Goal: Transaction & Acquisition: Obtain resource

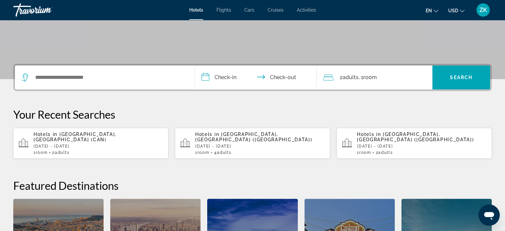
scroll to position [125, 0]
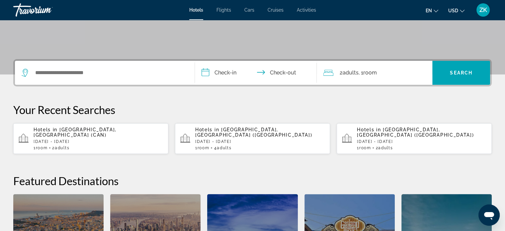
click at [227, 139] on p "Thu, 02 Oct - Sun, 05 Oct" at bounding box center [260, 141] width 130 height 5
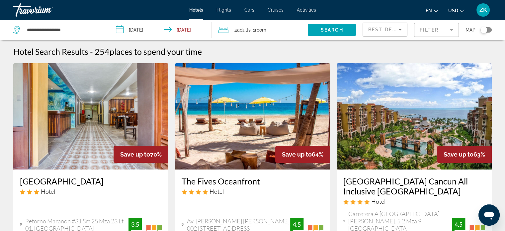
click at [380, 32] on div "Best Deals" at bounding box center [384, 30] width 30 height 8
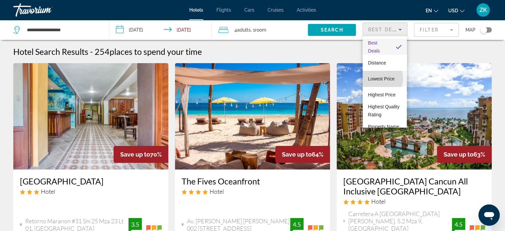
click at [376, 78] on span "Lowest Price" at bounding box center [381, 78] width 27 height 5
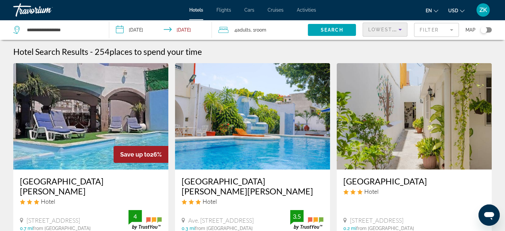
click at [297, 8] on span "Activities" at bounding box center [306, 9] width 19 height 5
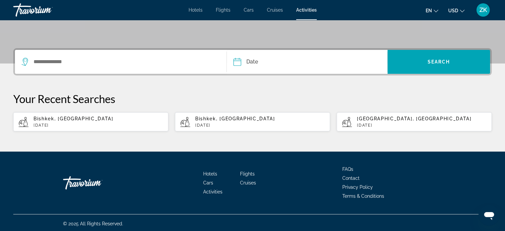
scroll to position [137, 0]
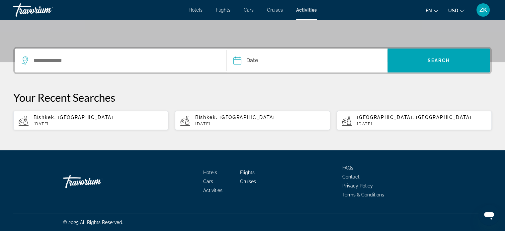
click at [53, 122] on p "Thu, 28 Aug" at bounding box center [99, 124] width 130 height 5
type input "**********"
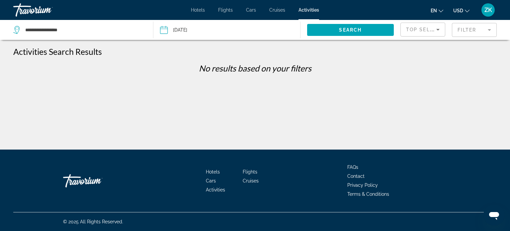
click at [243, 29] on button "Date Aug 28, 2025 Sep *** *** *** *** *** *** *** *** *** *** *** *** 2025 ****…" at bounding box center [230, 30] width 140 height 20
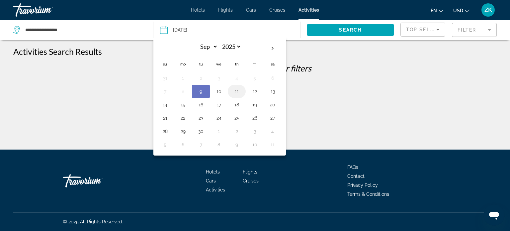
click at [235, 93] on button "11" at bounding box center [237, 91] width 11 height 9
type input "**********"
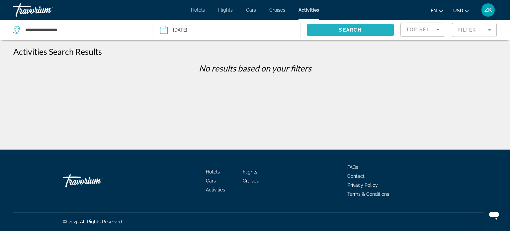
click at [332, 32] on span "Search widget" at bounding box center [350, 30] width 87 height 16
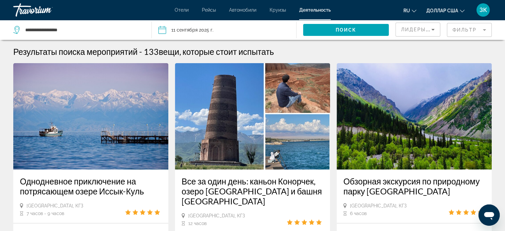
click at [430, 30] on icon "Сортировать по" at bounding box center [433, 30] width 8 height 8
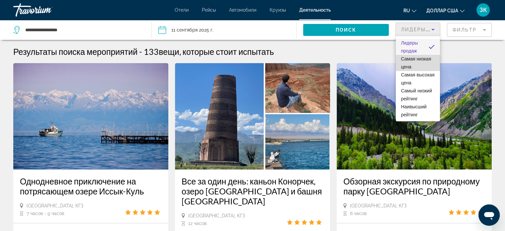
click at [414, 60] on font "Самая низкая цена" at bounding box center [416, 62] width 30 height 13
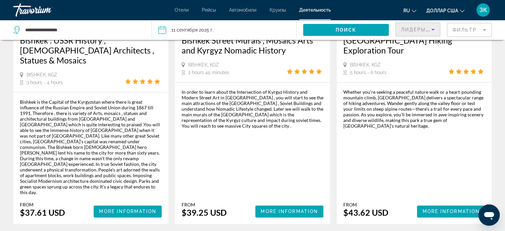
scroll to position [940, 0]
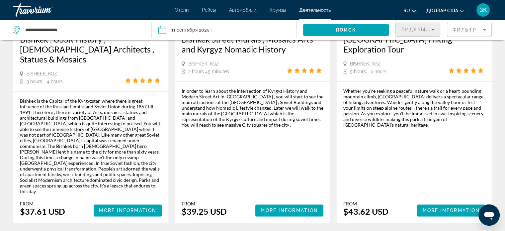
click at [283, 9] on font "Круизы" at bounding box center [278, 9] width 16 height 5
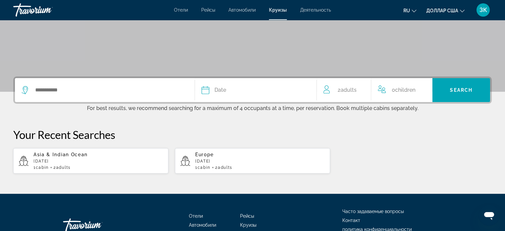
scroll to position [112, 0]
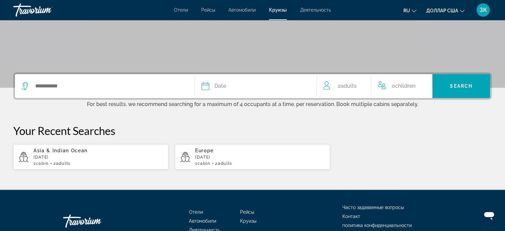
click at [79, 159] on div "Asia & Indian Ocean November 2025 1 cabin 2 Adult Adults" at bounding box center [99, 157] width 130 height 18
type input "**********"
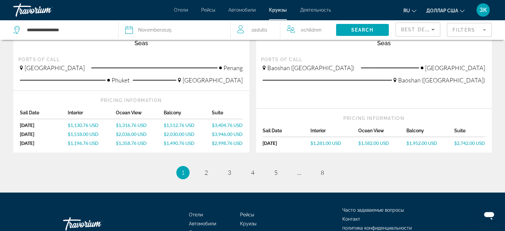
scroll to position [768, 0]
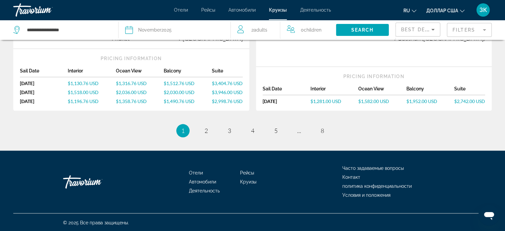
click at [242, 12] on font "Автомобили" at bounding box center [242, 9] width 27 height 5
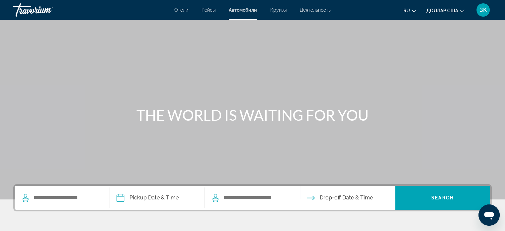
click at [210, 12] on font "Рейсы" at bounding box center [209, 9] width 14 height 5
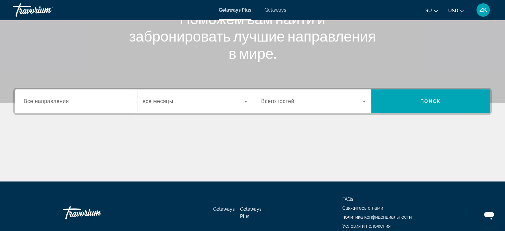
scroll to position [98, 0]
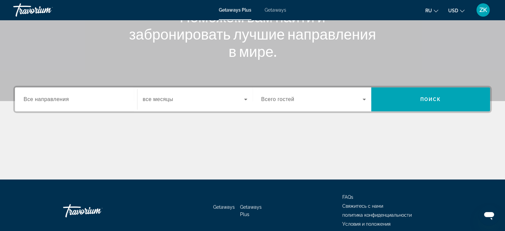
click at [69, 98] on input "Destination Все направления" at bounding box center [76, 100] width 105 height 8
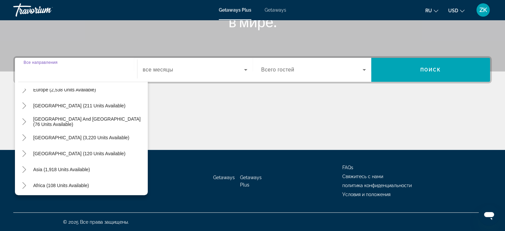
scroll to position [91, 0]
click at [71, 168] on span "Asia (1,918 units available)" at bounding box center [61, 168] width 57 height 5
type input "**********"
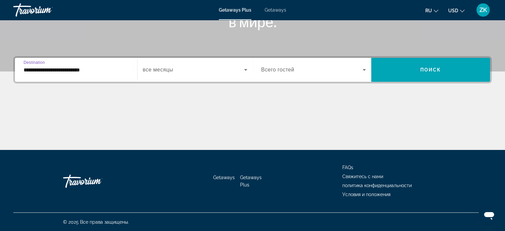
click at [218, 77] on div "Search widget" at bounding box center [195, 69] width 105 height 19
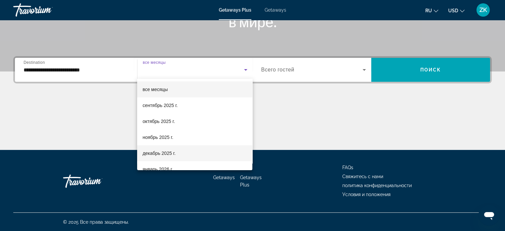
click at [165, 154] on span "декабрь 2025 г." at bounding box center [159, 153] width 33 height 8
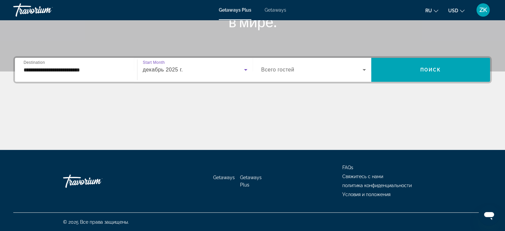
click at [367, 68] on icon "Search widget" at bounding box center [365, 70] width 8 height 8
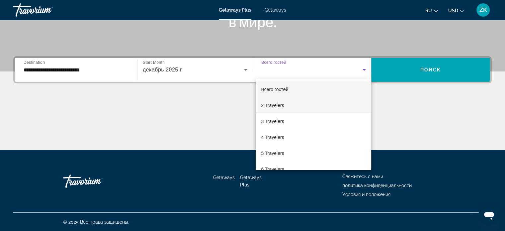
click at [286, 104] on mat-option "2 Travelers" at bounding box center [314, 105] width 116 height 16
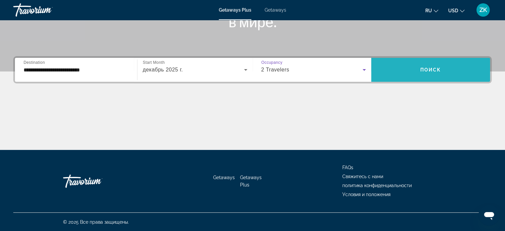
click at [434, 71] on span "Поиск" at bounding box center [431, 69] width 21 height 5
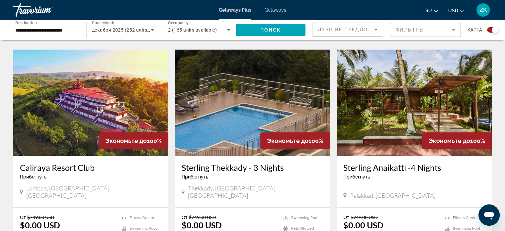
scroll to position [688, 0]
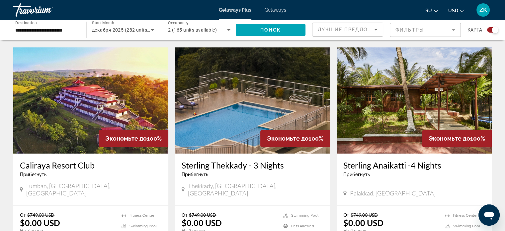
click at [108, 99] on img "Main content" at bounding box center [90, 100] width 155 height 106
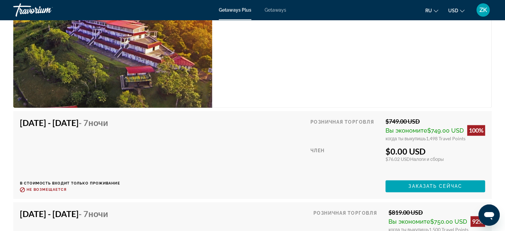
scroll to position [1021, 0]
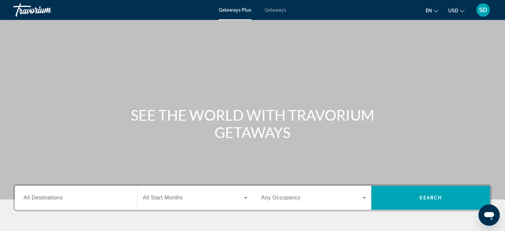
click at [60, 199] on span "All Destinations" at bounding box center [43, 198] width 39 height 6
click at [60, 199] on input "Destination All Destinations" at bounding box center [76, 198] width 105 height 8
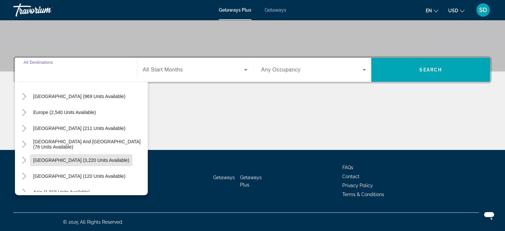
scroll to position [108, 0]
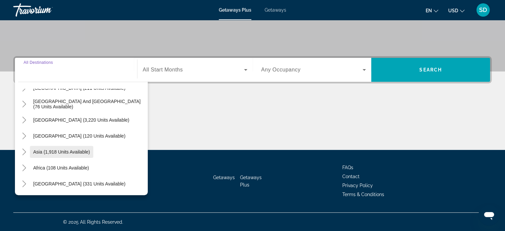
click at [68, 147] on span "Search widget" at bounding box center [61, 152] width 63 height 16
type input "**********"
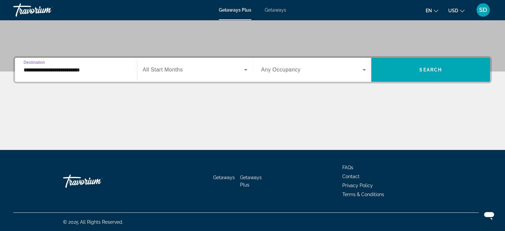
click at [241, 70] on span "Search widget" at bounding box center [193, 70] width 101 height 8
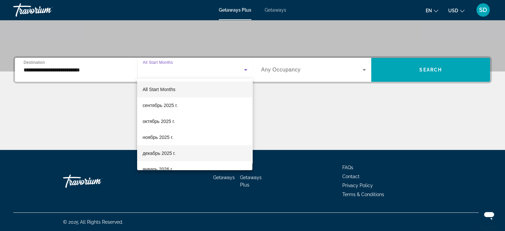
click at [176, 155] on mat-option "декабрь 2025 г." at bounding box center [194, 153] width 115 height 16
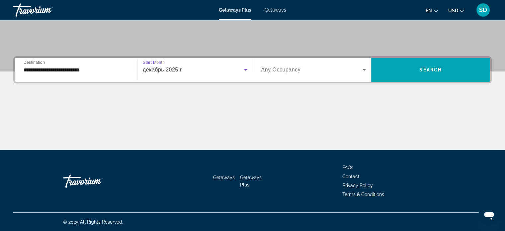
click at [364, 68] on icon "Search widget" at bounding box center [365, 70] width 8 height 8
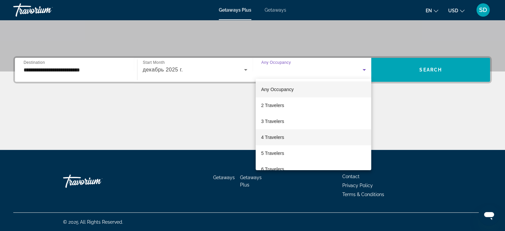
click at [297, 140] on mat-option "4 Travelers" at bounding box center [314, 137] width 116 height 16
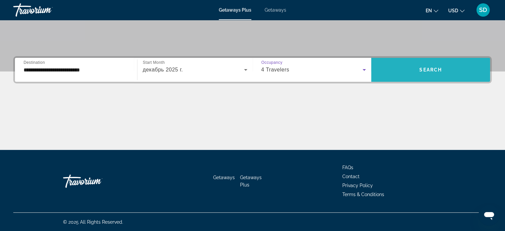
click at [436, 70] on span "Search" at bounding box center [431, 69] width 23 height 5
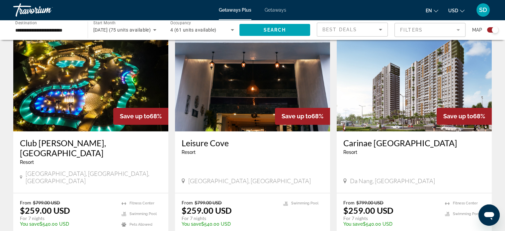
scroll to position [964, 0]
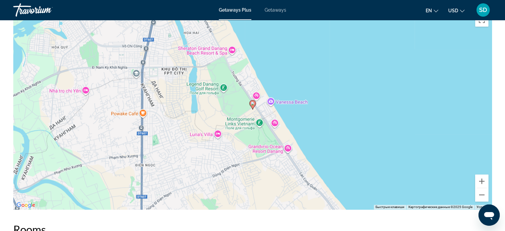
scroll to position [761, 0]
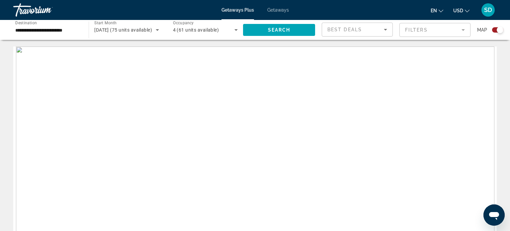
click at [146, 29] on span "December 2025 (75 units available)" at bounding box center [123, 29] width 58 height 5
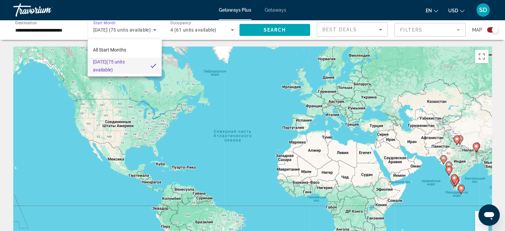
click at [157, 29] on div at bounding box center [252, 115] width 505 height 231
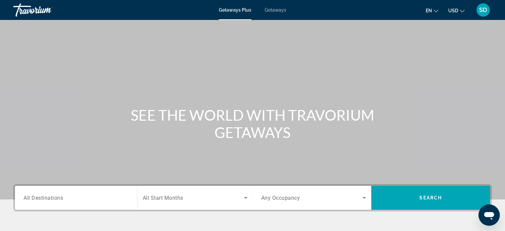
click at [78, 194] on input "Destination All Destinations" at bounding box center [76, 198] width 105 height 8
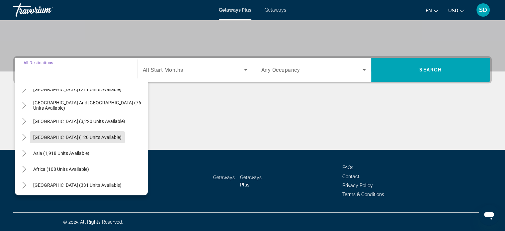
scroll to position [108, 0]
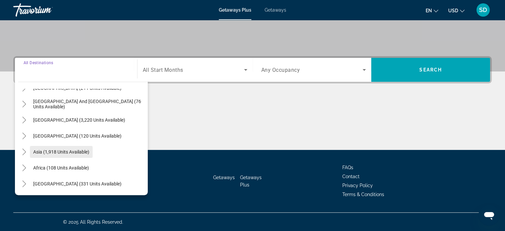
click at [77, 150] on span "Asia (1,918 units available)" at bounding box center [61, 151] width 56 height 5
type input "**********"
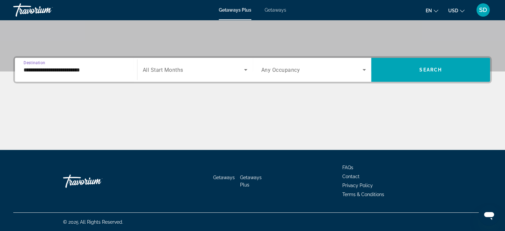
click at [246, 69] on icon "Search widget" at bounding box center [245, 70] width 3 height 2
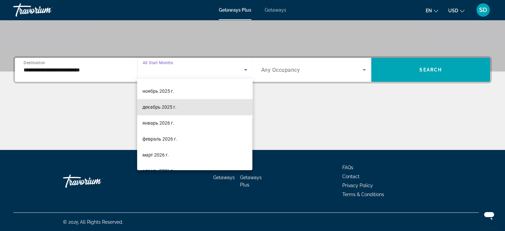
scroll to position [54, 0]
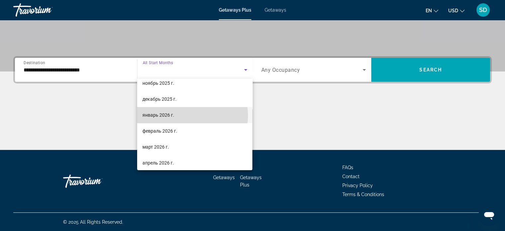
click at [189, 115] on mat-option "январь 2026 г." at bounding box center [194, 115] width 115 height 16
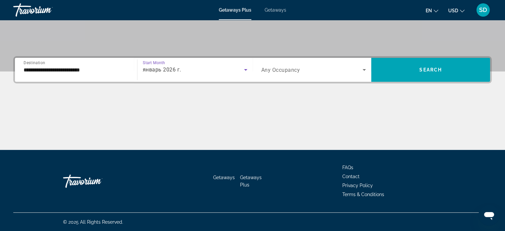
click at [365, 67] on icon "Search widget" at bounding box center [365, 70] width 8 height 8
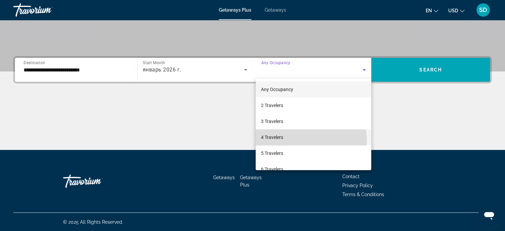
click at [288, 141] on mat-option "4 Travelers" at bounding box center [314, 137] width 116 height 16
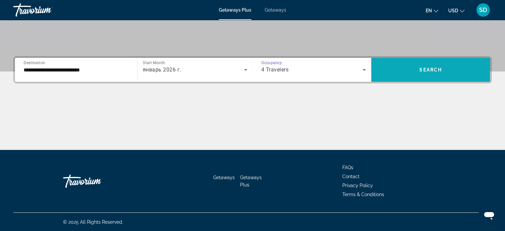
click at [439, 69] on span "Search" at bounding box center [431, 69] width 23 height 5
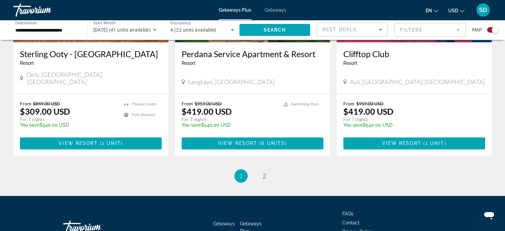
scroll to position [1050, 0]
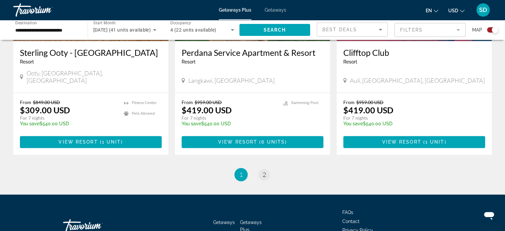
click at [264, 171] on span "2" at bounding box center [264, 174] width 3 height 7
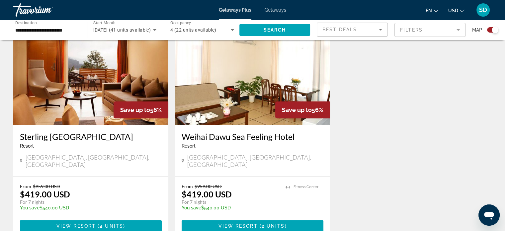
scroll to position [486, 0]
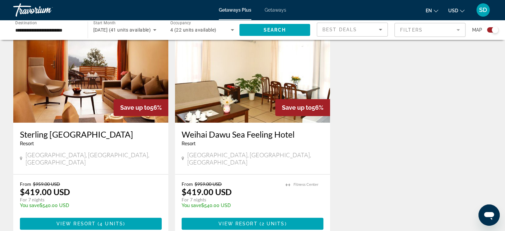
click at [280, 12] on span "Getaways" at bounding box center [276, 9] width 22 height 5
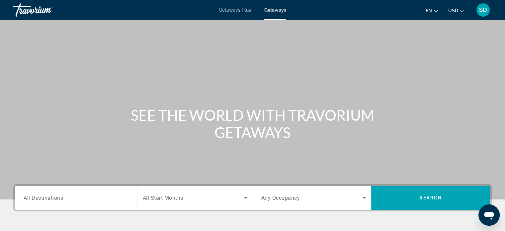
click at [104, 195] on input "Destination All Destinations" at bounding box center [76, 198] width 105 height 8
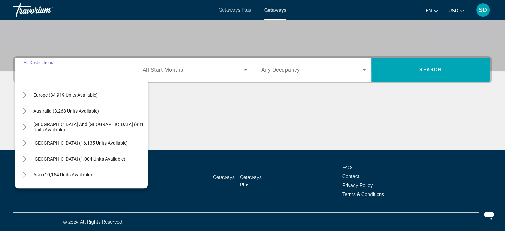
scroll to position [79, 0]
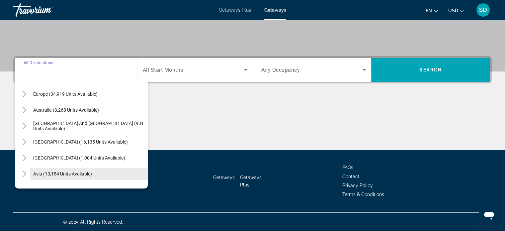
click at [89, 173] on span "Asia (10,154 units available)" at bounding box center [62, 173] width 59 height 5
type input "**********"
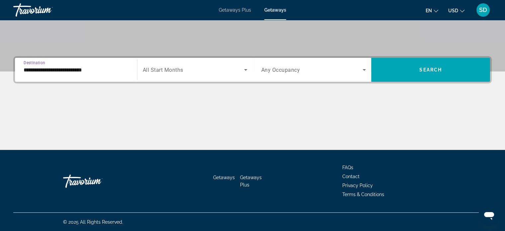
click at [207, 68] on span "Search widget" at bounding box center [193, 70] width 101 height 8
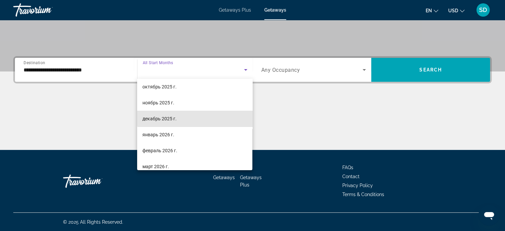
scroll to position [44, 0]
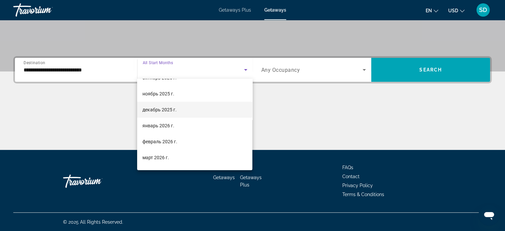
click at [181, 112] on mat-option "декабрь 2025 г." at bounding box center [194, 110] width 115 height 16
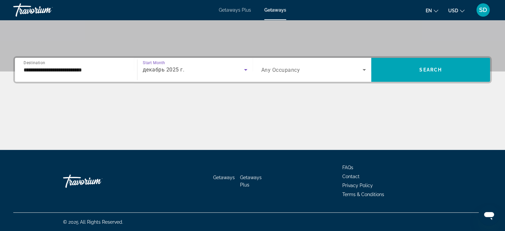
click at [360, 71] on span "Search widget" at bounding box center [313, 70] width 102 height 8
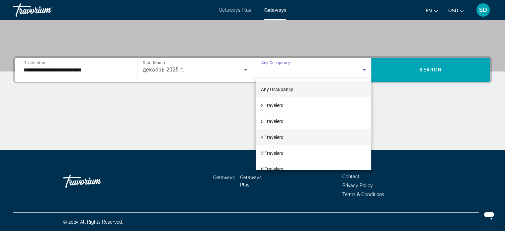
click at [297, 138] on mat-option "4 Travelers" at bounding box center [314, 137] width 116 height 16
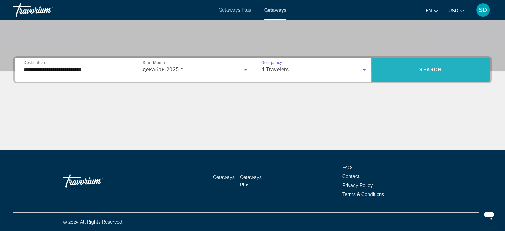
click at [440, 67] on span "Search" at bounding box center [431, 69] width 23 height 5
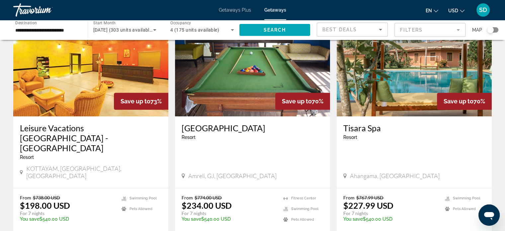
scroll to position [793, 0]
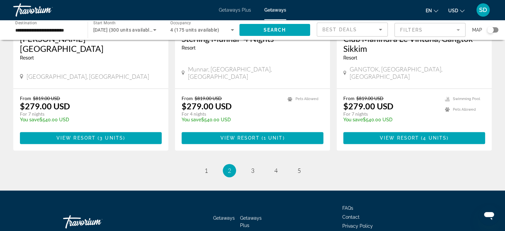
scroll to position [847, 0]
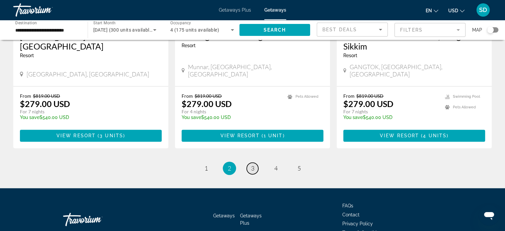
click at [253, 164] on span "3" at bounding box center [252, 167] width 3 height 7
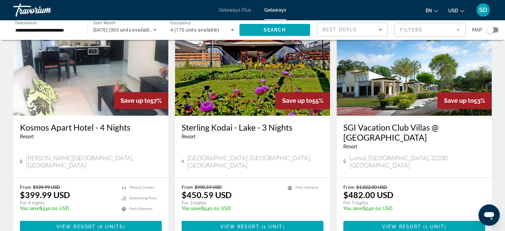
scroll to position [771, 0]
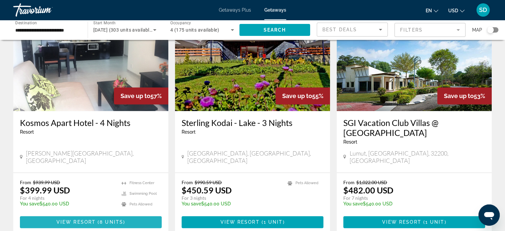
click at [101, 219] on span "8 units" at bounding box center [112, 221] width 24 height 5
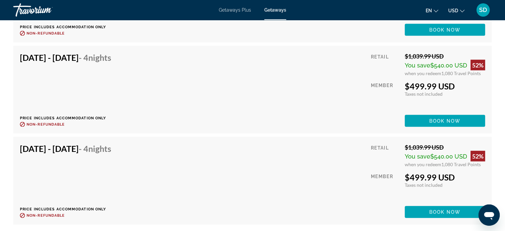
scroll to position [1387, 0]
